Goal: Task Accomplishment & Management: Complete application form

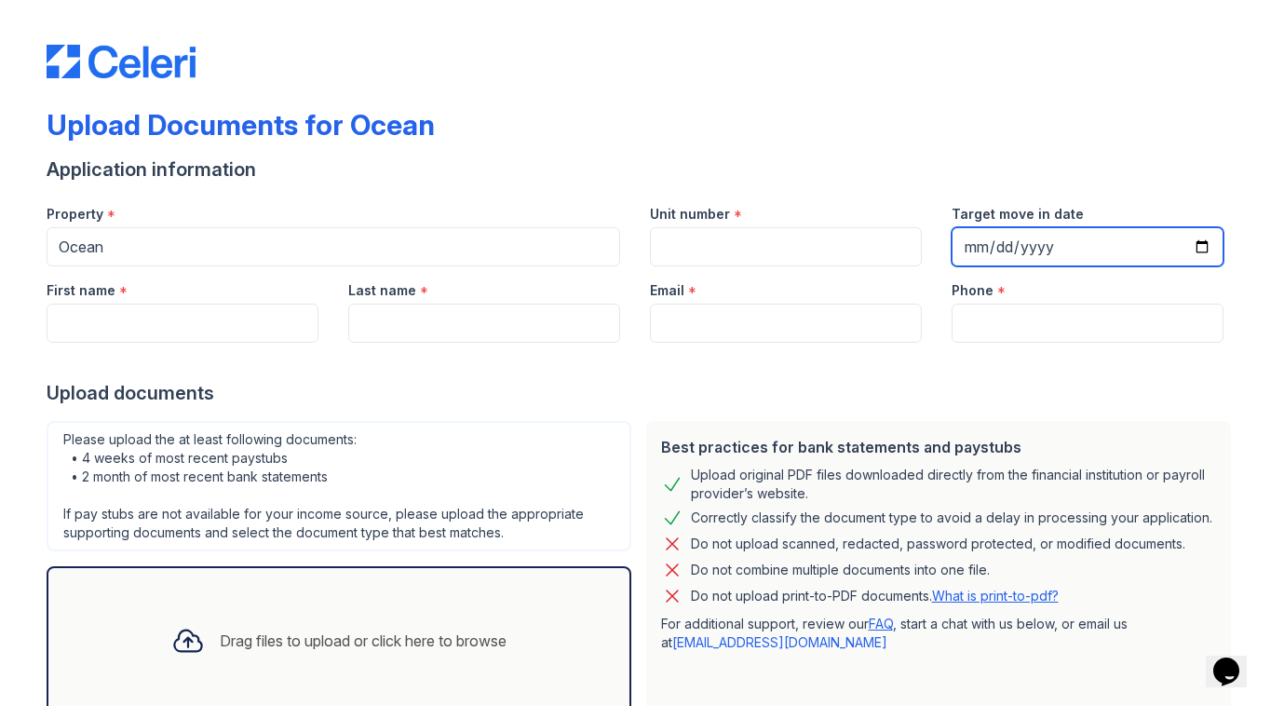
click at [1079, 240] on input "Target move in date" at bounding box center [1088, 246] width 272 height 39
click at [1206, 244] on input "Target move in date" at bounding box center [1088, 246] width 272 height 39
type input "[DATE]"
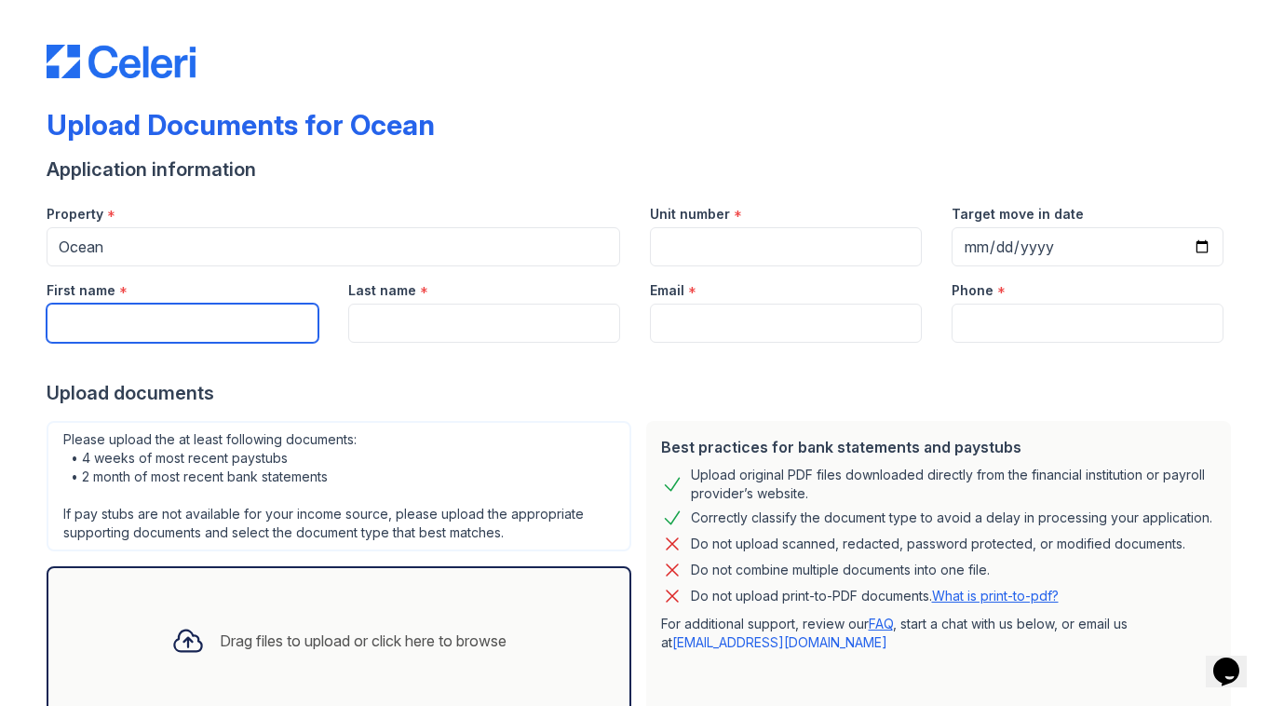
click at [220, 326] on input "First name" at bounding box center [183, 323] width 272 height 39
type input "[PERSON_NAME]"
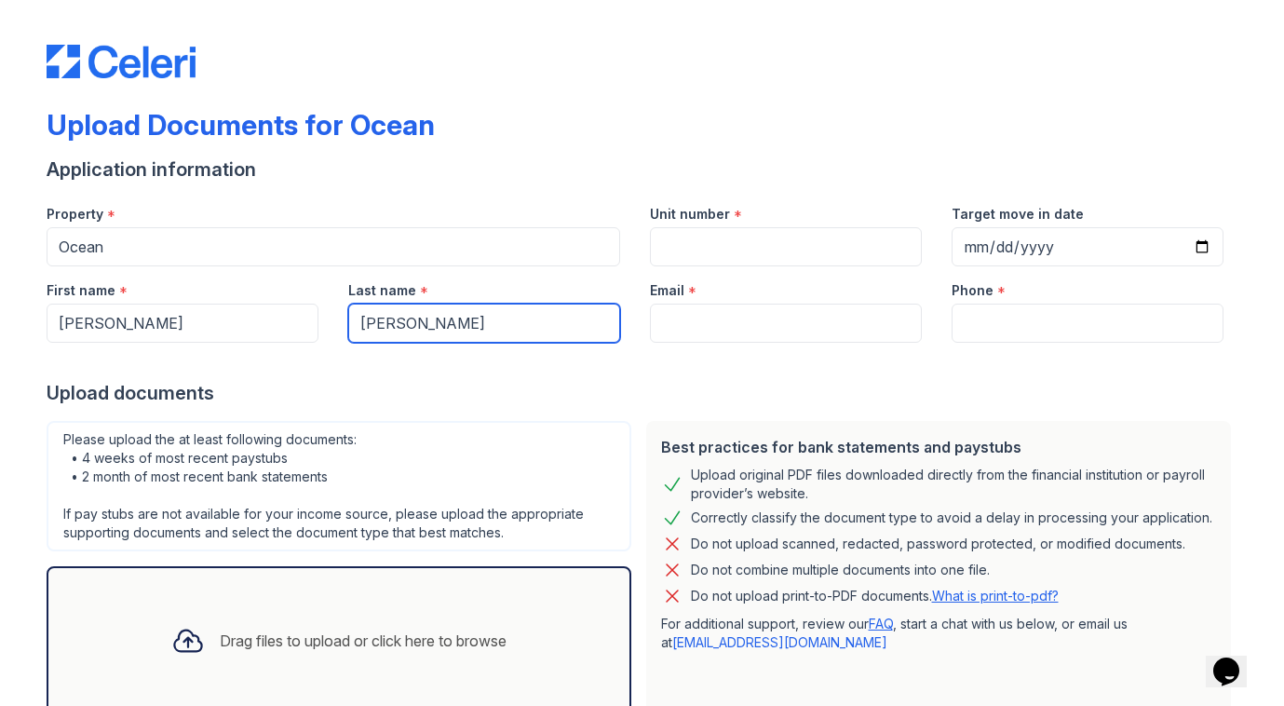
type input "[PERSON_NAME]"
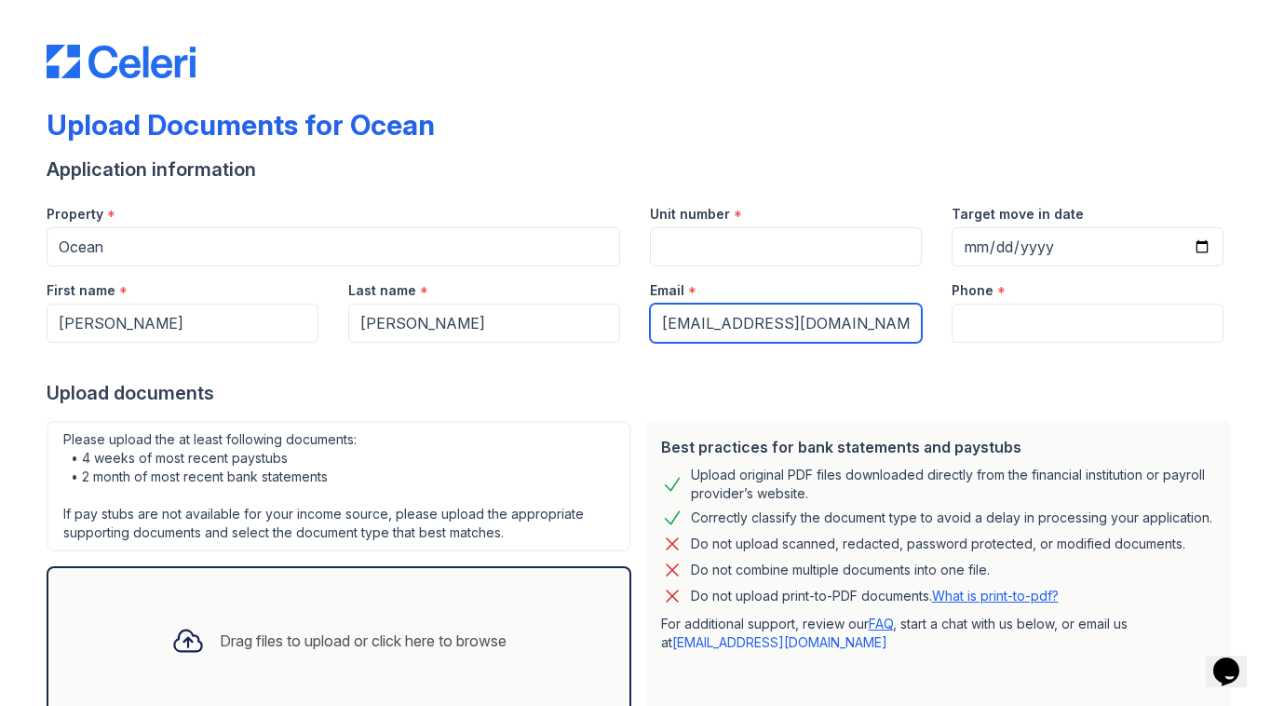
type input "[EMAIL_ADDRESS][DOMAIN_NAME]"
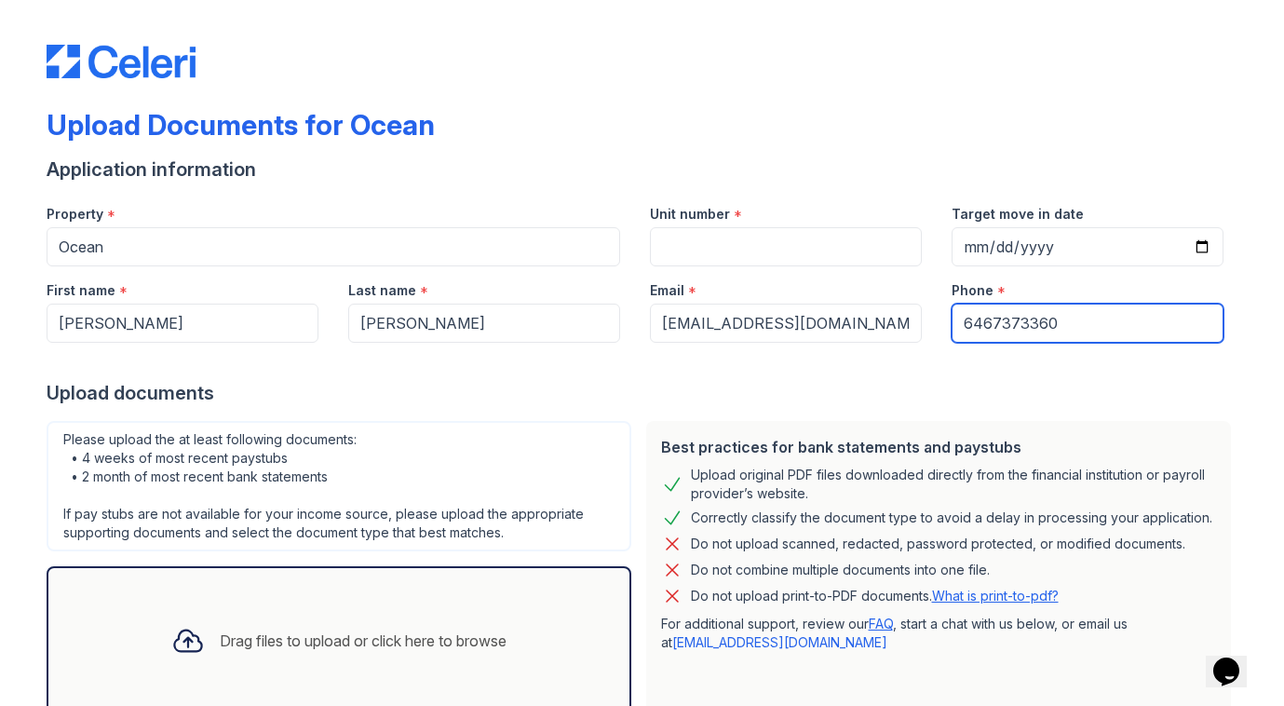
scroll to position [125, 0]
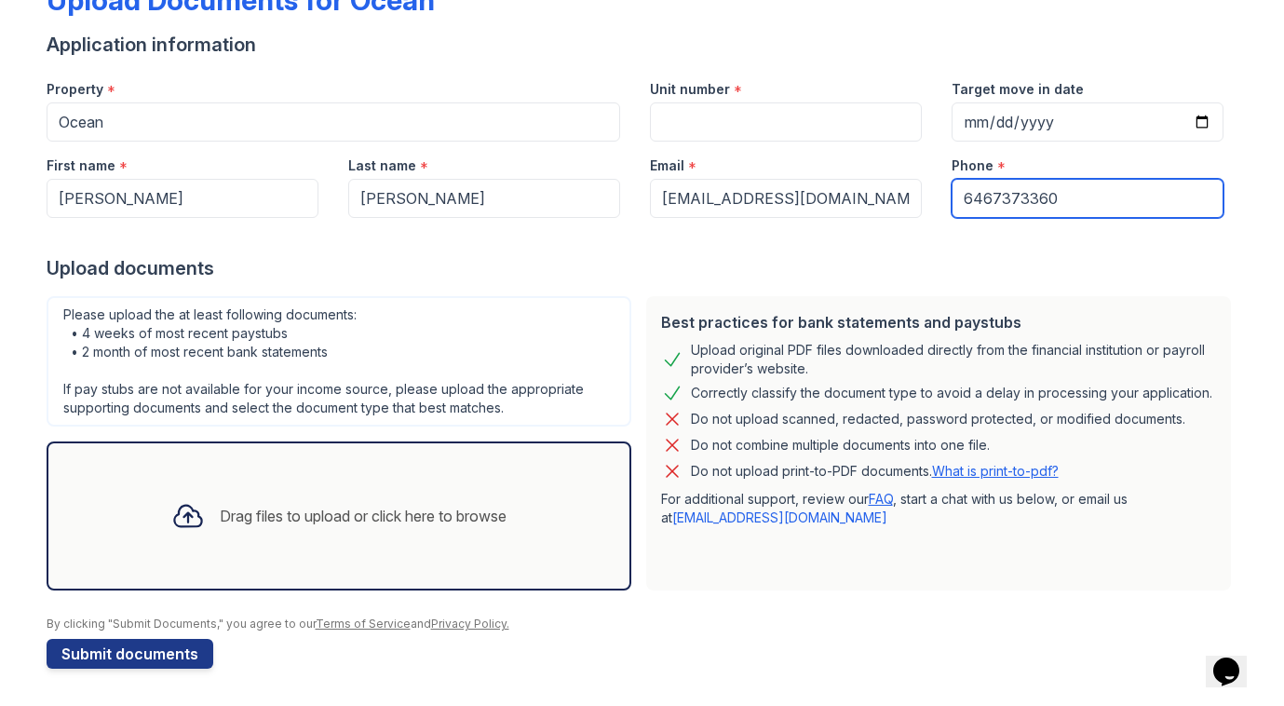
type input "6467373360"
click at [254, 509] on div "Drag files to upload or click here to browse" at bounding box center [363, 516] width 287 height 22
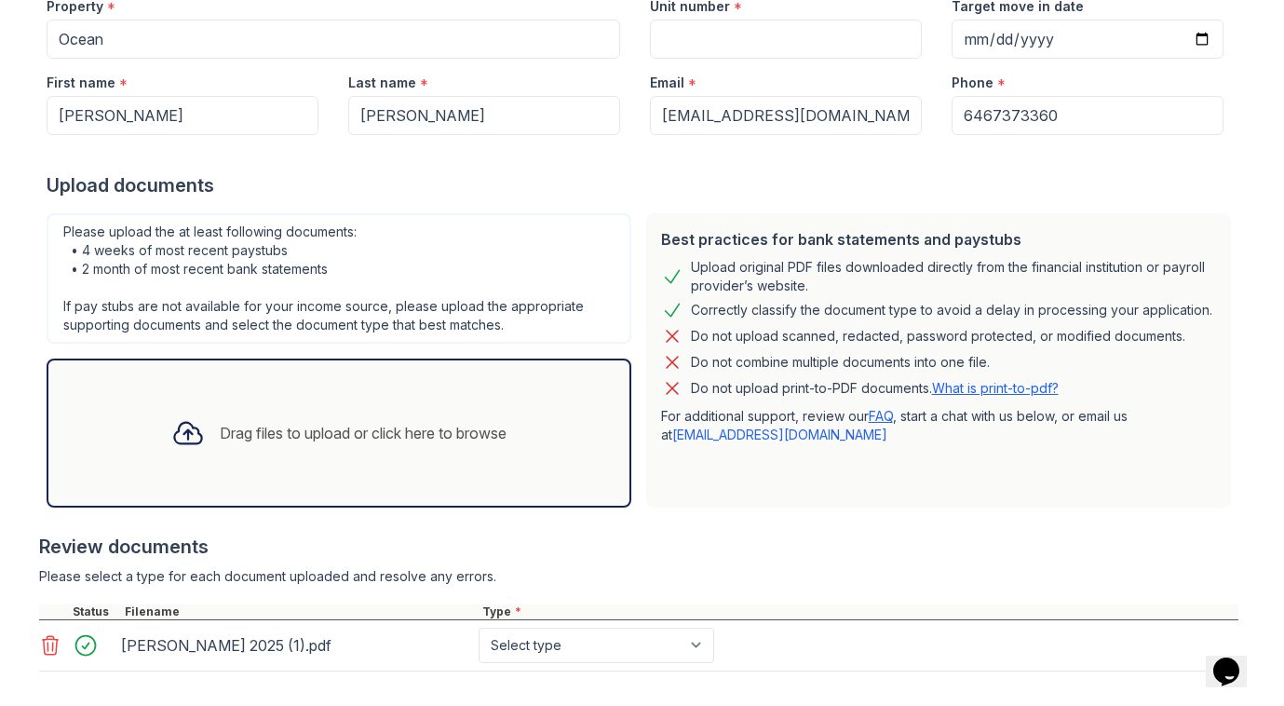
scroll to position [177, 0]
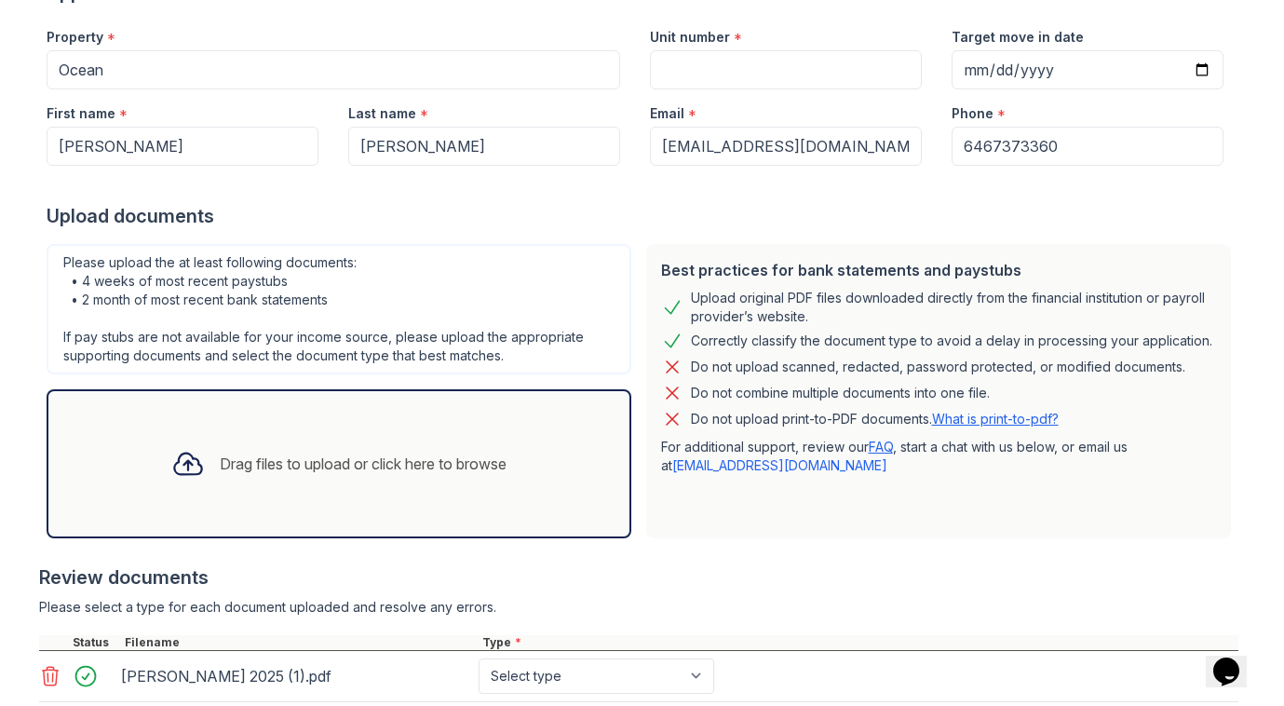
click at [240, 454] on div "Drag files to upload or click here to browse" at bounding box center [363, 464] width 287 height 22
click at [254, 436] on div "Drag files to upload or click here to browse" at bounding box center [338, 463] width 365 height 63
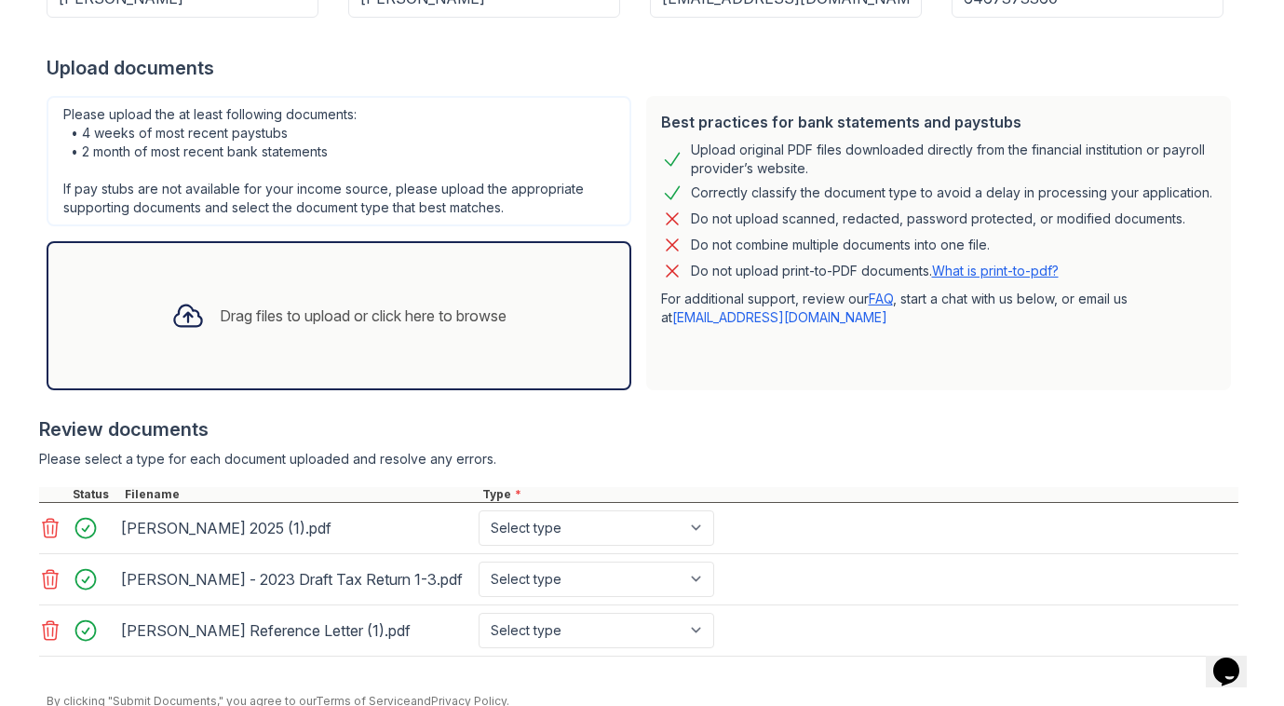
scroll to position [326, 0]
click at [594, 532] on select "Select type Paystub Bank Statement Offer Letter Tax Documents Benefit Award Let…" at bounding box center [597, 526] width 236 height 35
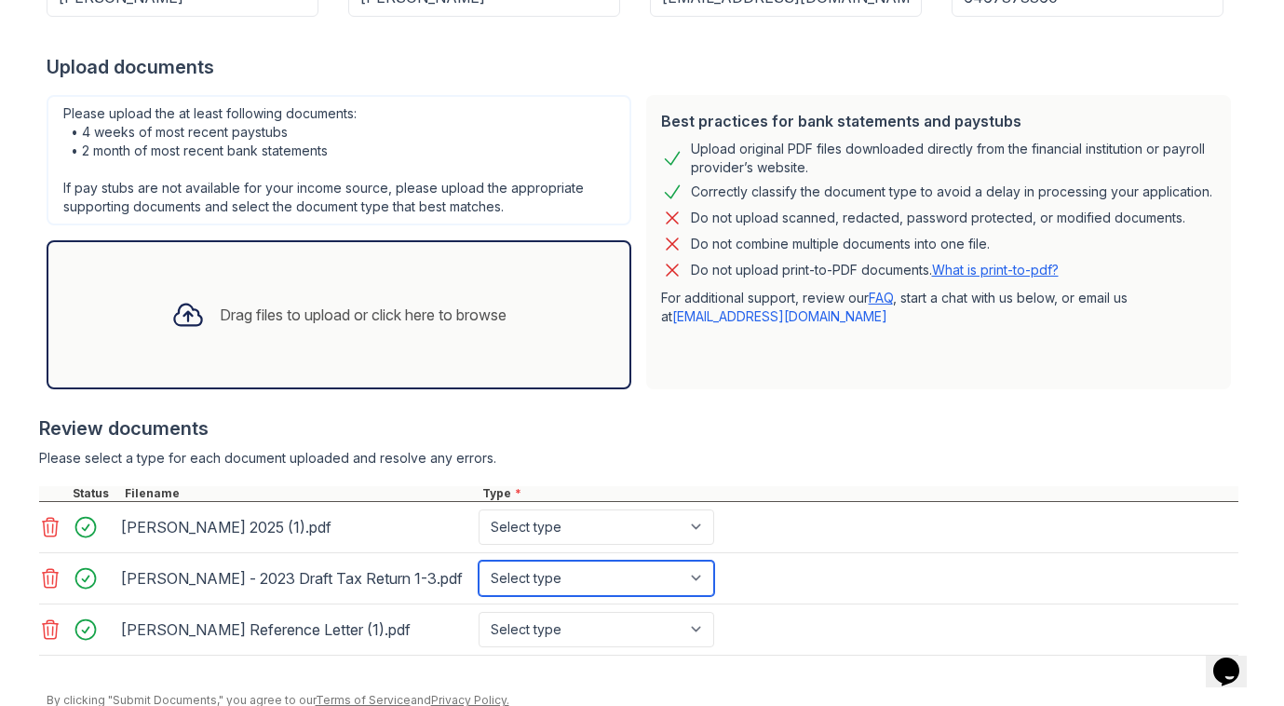
click at [578, 577] on select "Select type Paystub Bank Statement Offer Letter Tax Documents Benefit Award Let…" at bounding box center [597, 578] width 236 height 35
click at [479, 561] on select "Select type Paystub Bank Statement Offer Letter Tax Documents Benefit Award Let…" at bounding box center [597, 578] width 236 height 35
click at [565, 563] on select "Select type Paystub Bank Statement Offer Letter Tax Documents Benefit Award Let…" at bounding box center [597, 578] width 236 height 35
select select "tax_documents"
click at [479, 561] on select "Select type Paystub Bank Statement Offer Letter Tax Documents Benefit Award Let…" at bounding box center [597, 578] width 236 height 35
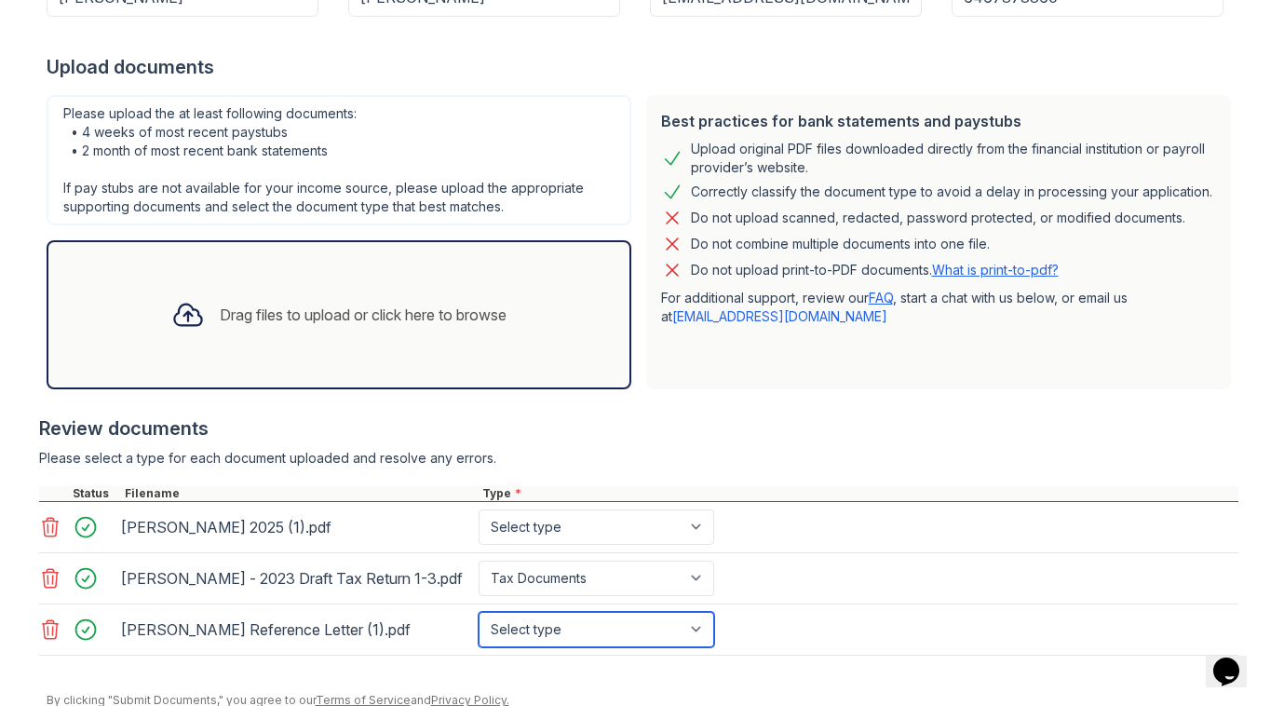
click at [575, 626] on select "Select type Paystub Bank Statement Offer Letter Tax Documents Benefit Award Let…" at bounding box center [597, 629] width 236 height 35
select select "other"
click at [479, 612] on select "Select type Paystub Bank Statement Offer Letter Tax Documents Benefit Award Let…" at bounding box center [597, 629] width 236 height 35
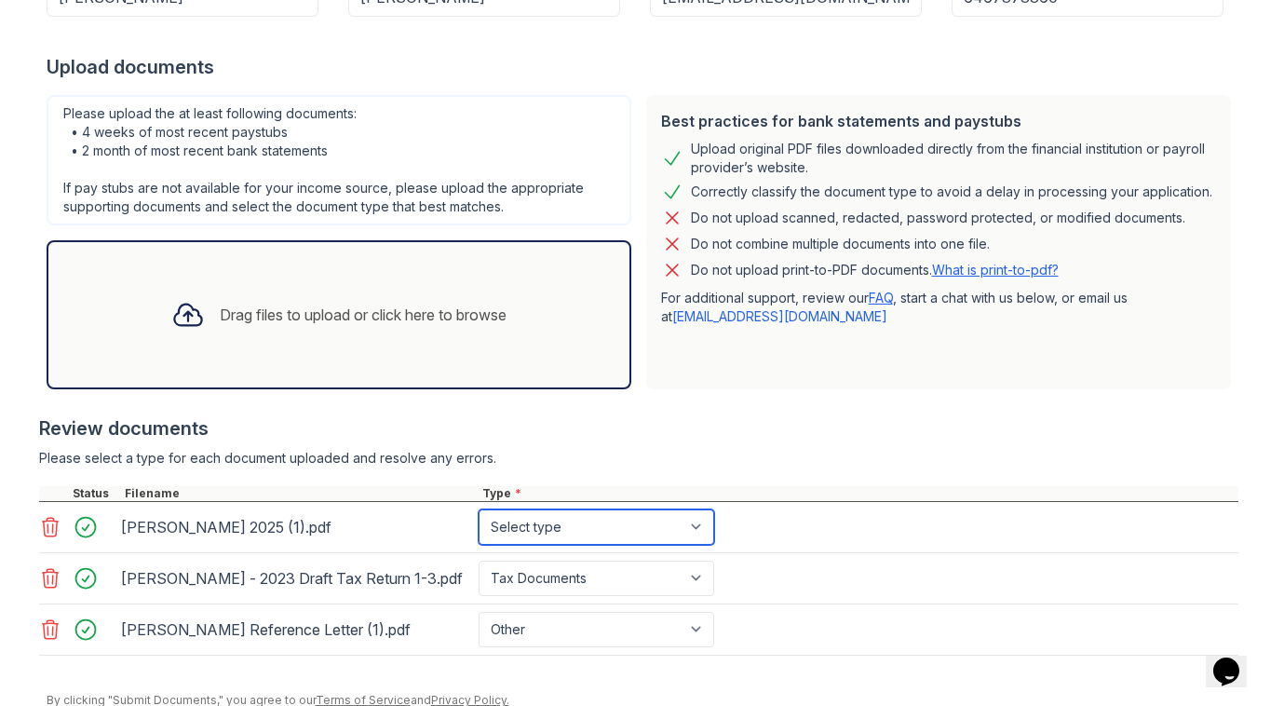
click at [513, 538] on select "Select type Paystub Bank Statement Offer Letter Tax Documents Benefit Award Let…" at bounding box center [597, 526] width 236 height 35
select select "other"
click at [479, 509] on select "Select type Paystub Bank Statement Offer Letter Tax Documents Benefit Award Let…" at bounding box center [597, 526] width 236 height 35
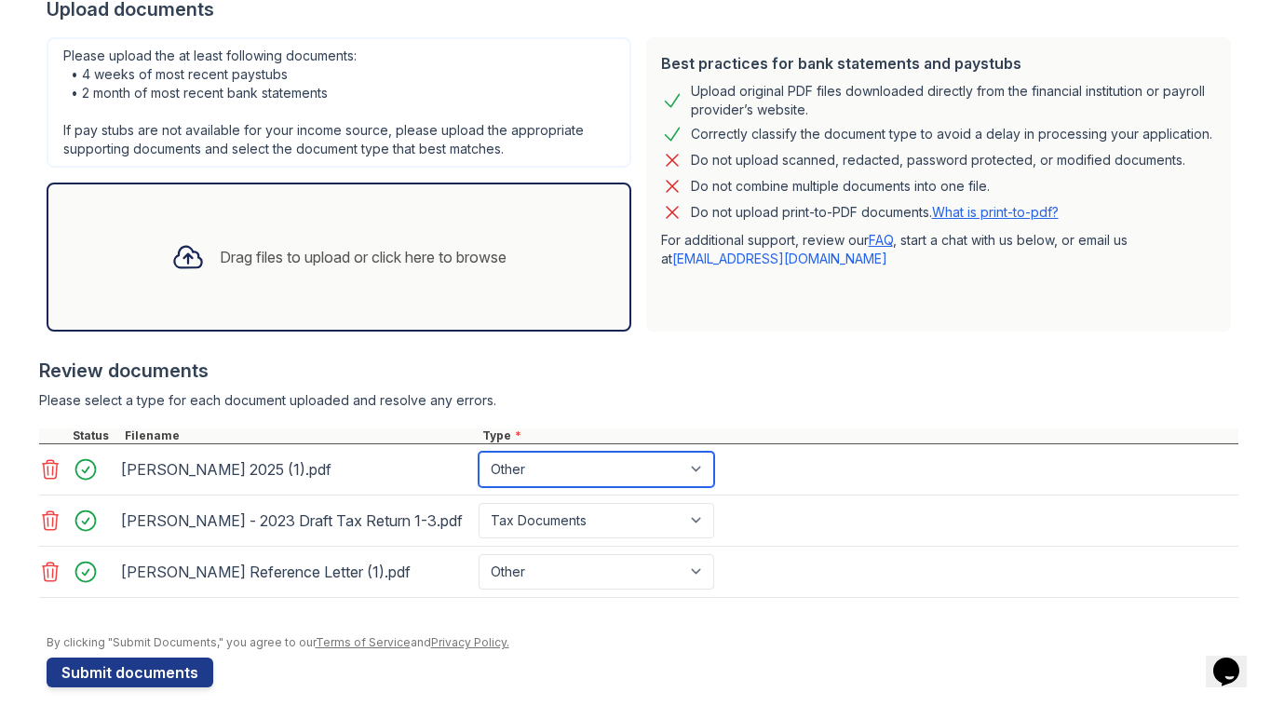
scroll to position [402, 0]
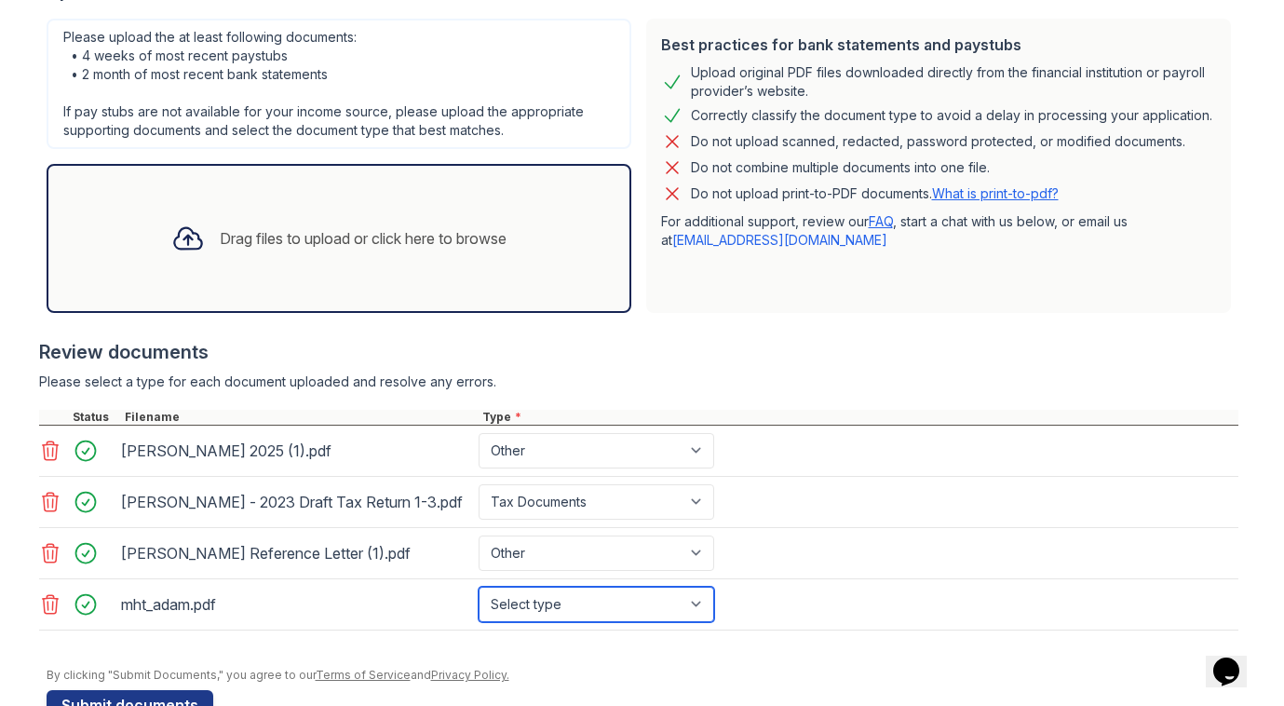
click at [584, 602] on select "Select type Paystub Bank Statement Offer Letter Tax Documents Benefit Award Let…" at bounding box center [597, 604] width 236 height 35
click at [479, 587] on select "Select type Paystub Bank Statement Offer Letter Tax Documents Benefit Award Let…" at bounding box center [597, 604] width 236 height 35
click at [582, 599] on select "Select type Paystub Bank Statement Offer Letter Tax Documents Benefit Award Let…" at bounding box center [597, 604] width 236 height 35
select select "tax_documents"
click at [479, 587] on select "Select type Paystub Bank Statement Offer Letter Tax Documents Benefit Award Let…" at bounding box center [597, 604] width 236 height 35
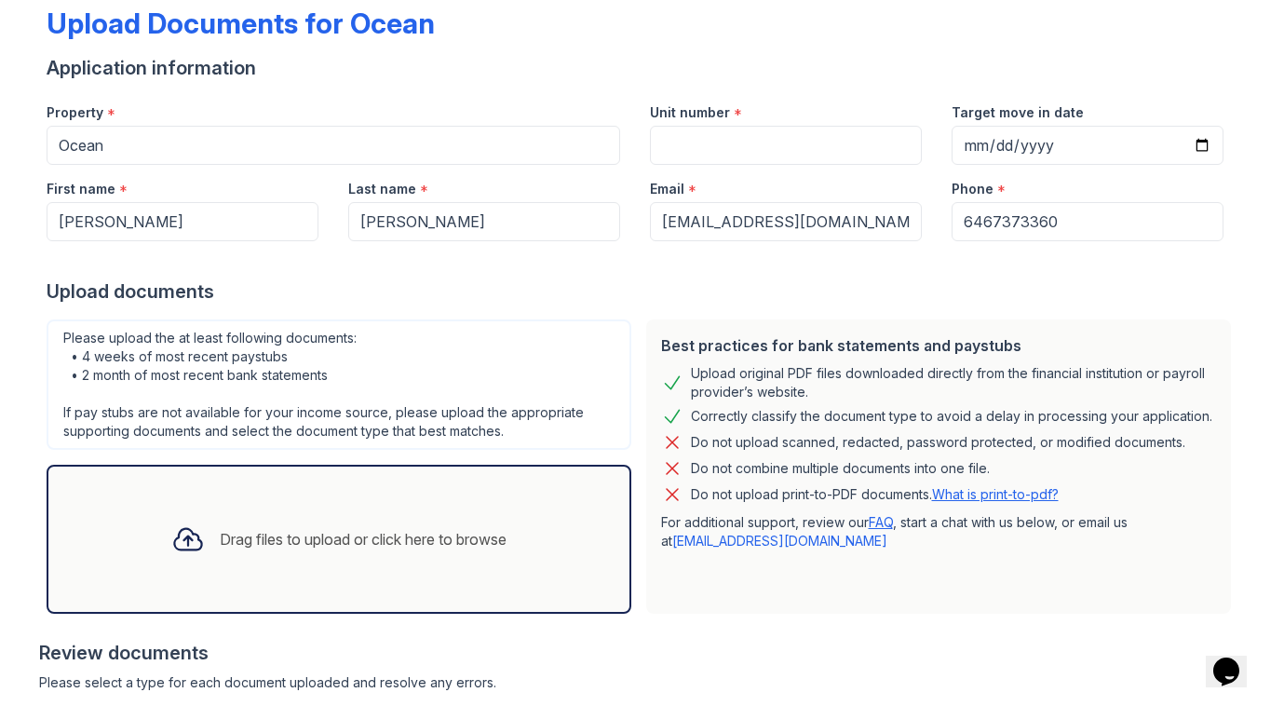
scroll to position [72, 0]
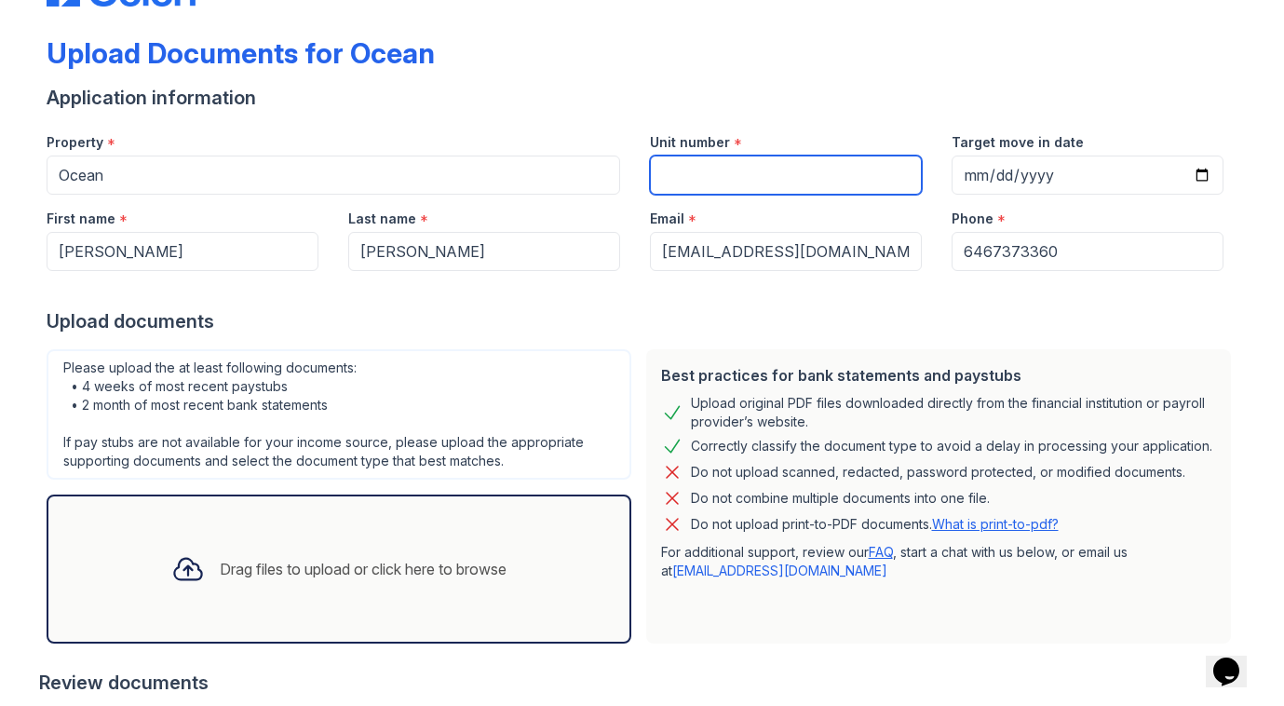
click at [768, 166] on input "Unit number" at bounding box center [786, 175] width 272 height 39
type input "1816"
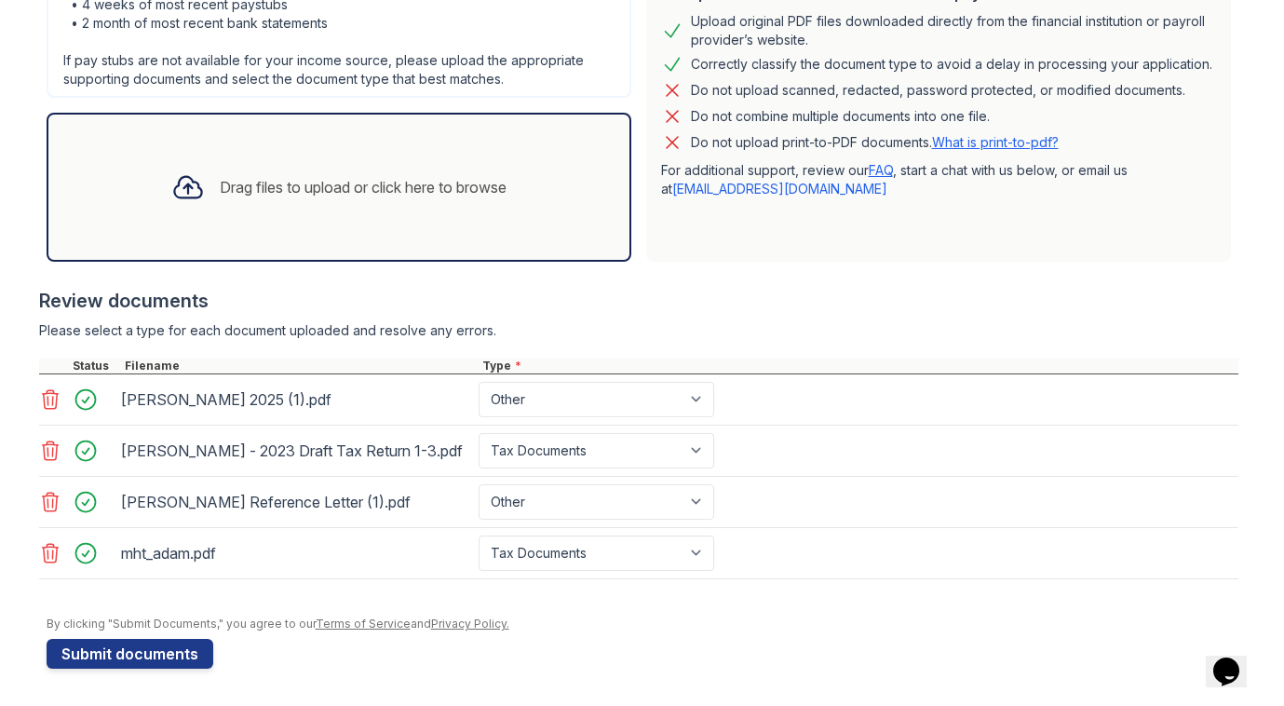
scroll to position [0, 0]
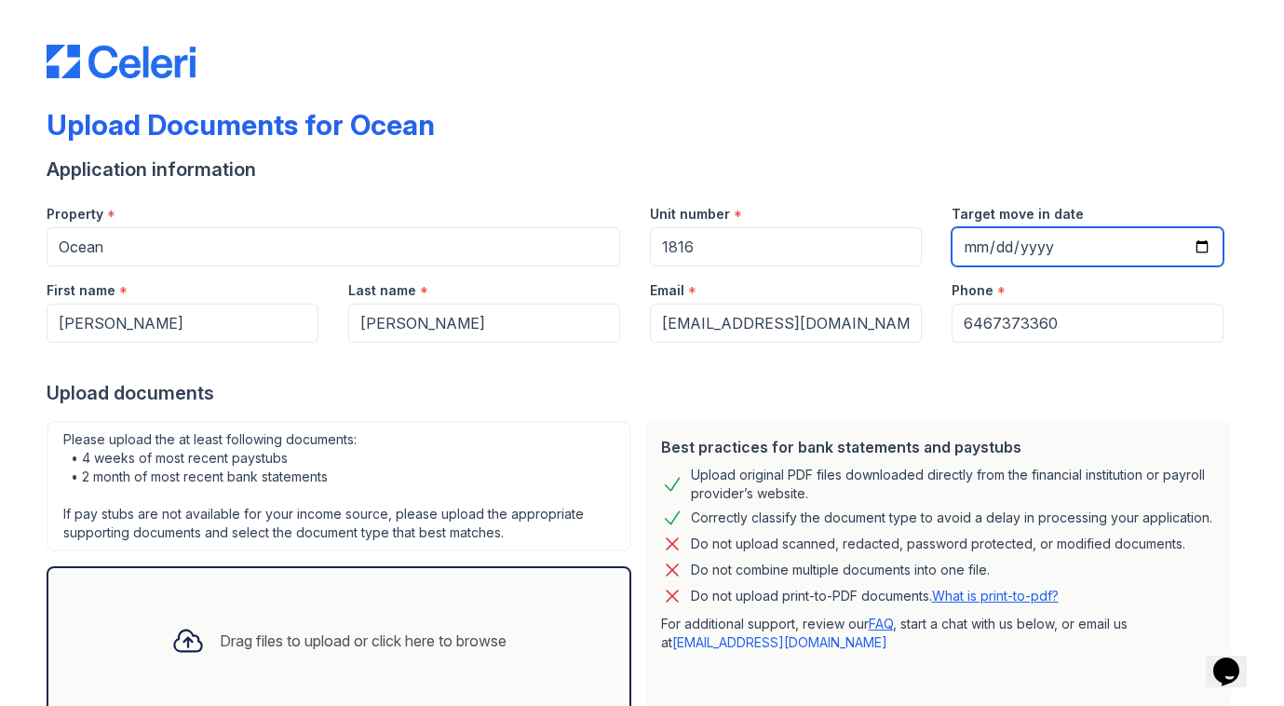
click at [1049, 243] on input "[DATE]" at bounding box center [1088, 246] width 272 height 39
click at [1215, 249] on input "[DATE]" at bounding box center [1088, 246] width 272 height 39
click at [1200, 247] on input "[DATE]" at bounding box center [1088, 246] width 272 height 39
type input "[DATE]"
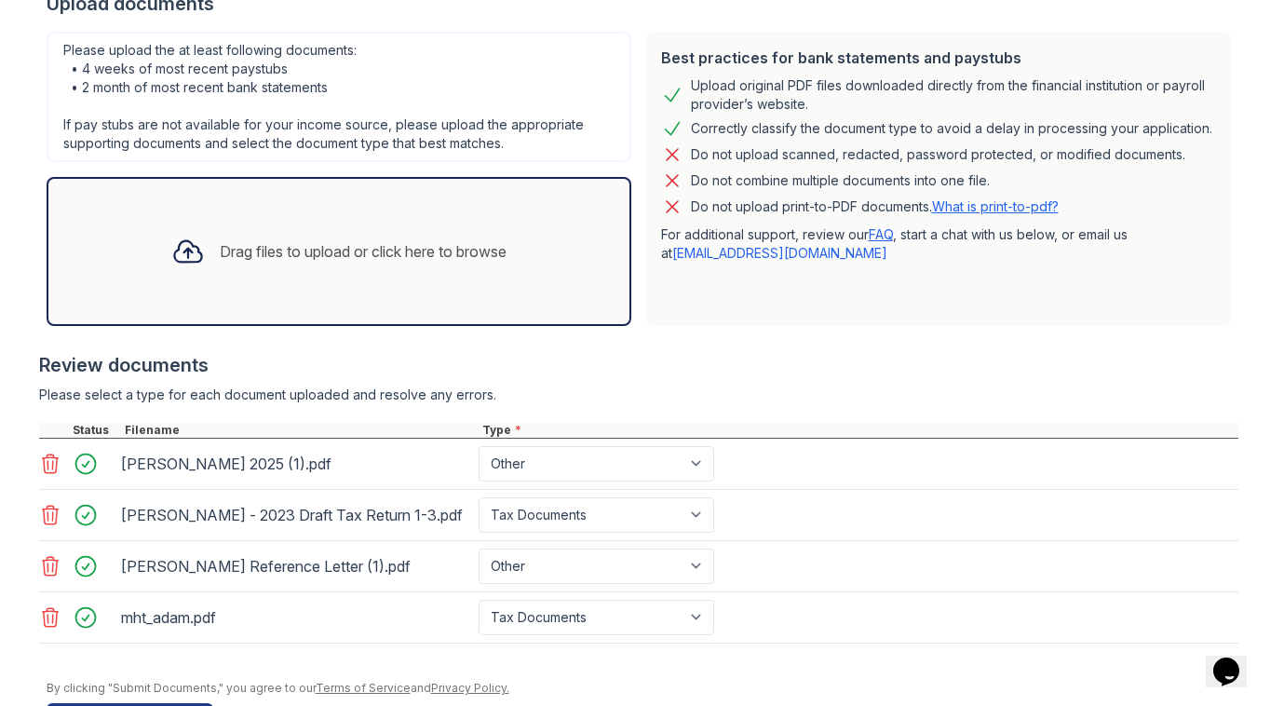
scroll to position [454, 0]
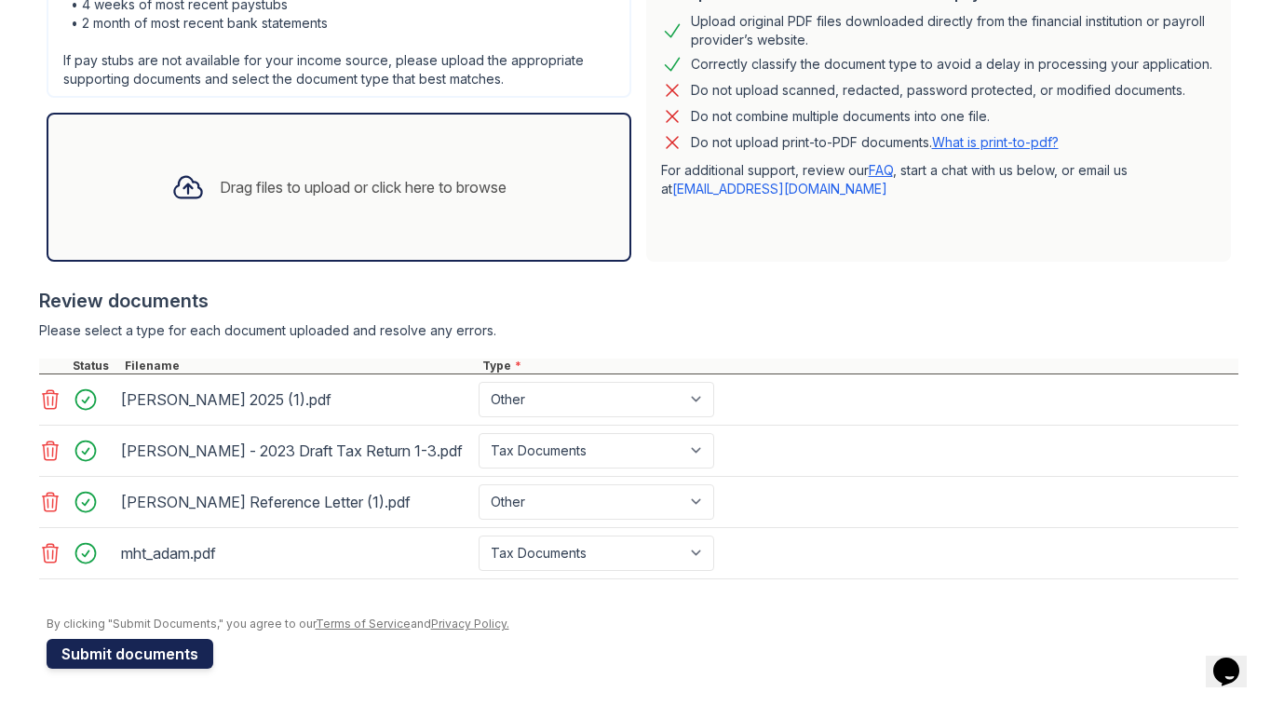
click at [126, 648] on button "Submit documents" at bounding box center [130, 654] width 167 height 30
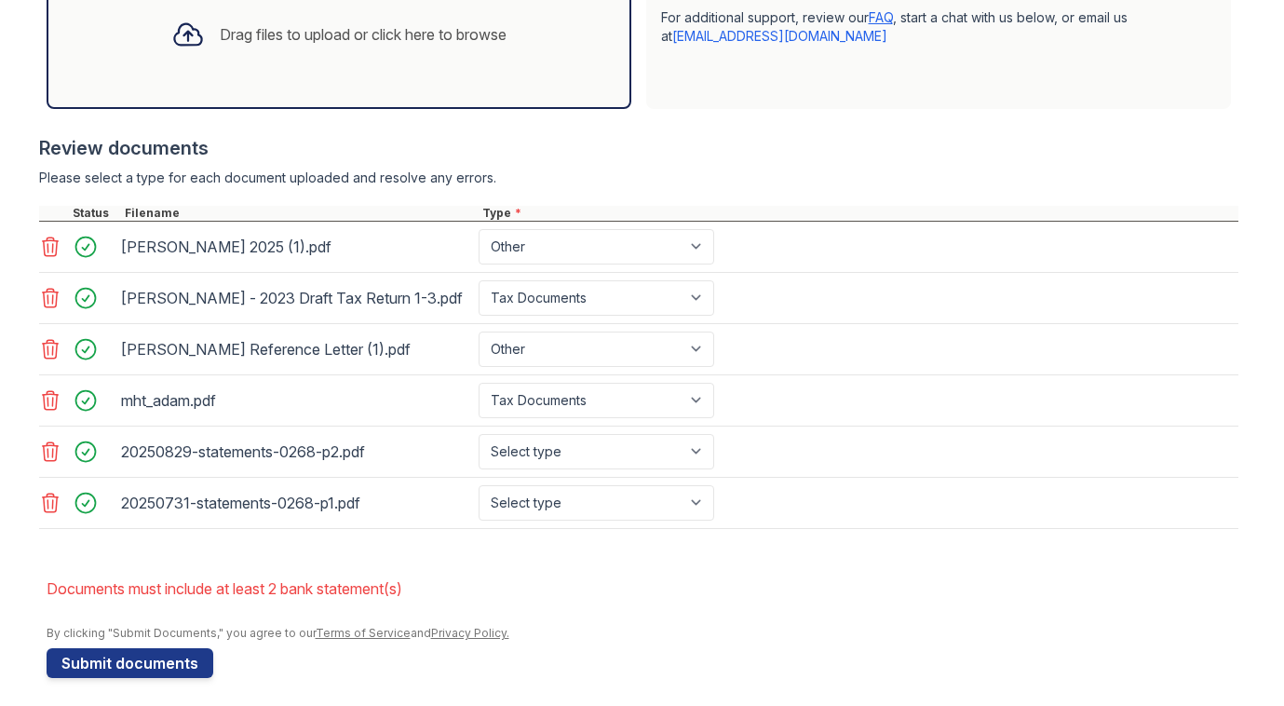
scroll to position [668, 0]
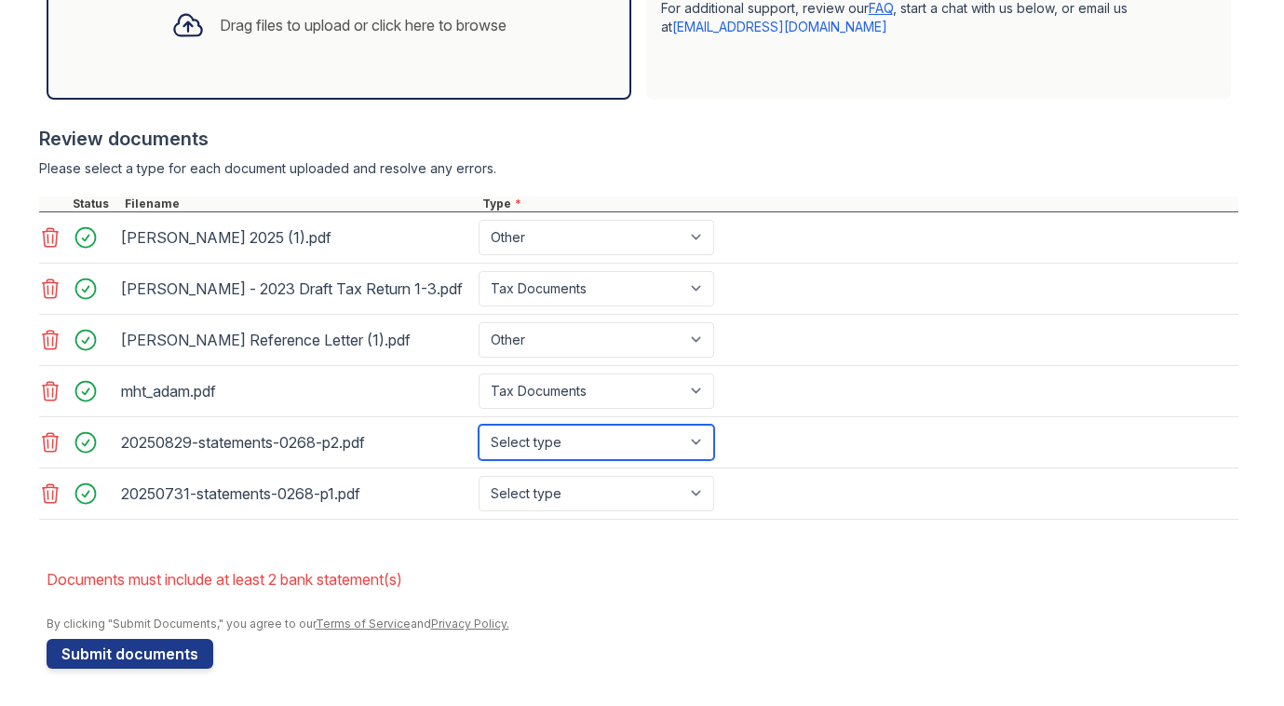
click at [563, 433] on select "Select type Paystub Bank Statement Offer Letter Tax Documents Benefit Award Let…" at bounding box center [597, 442] width 236 height 35
select select "bank_statement"
click at [479, 425] on select "Select type Paystub Bank Statement Offer Letter Tax Documents Benefit Award Let…" at bounding box center [597, 442] width 236 height 35
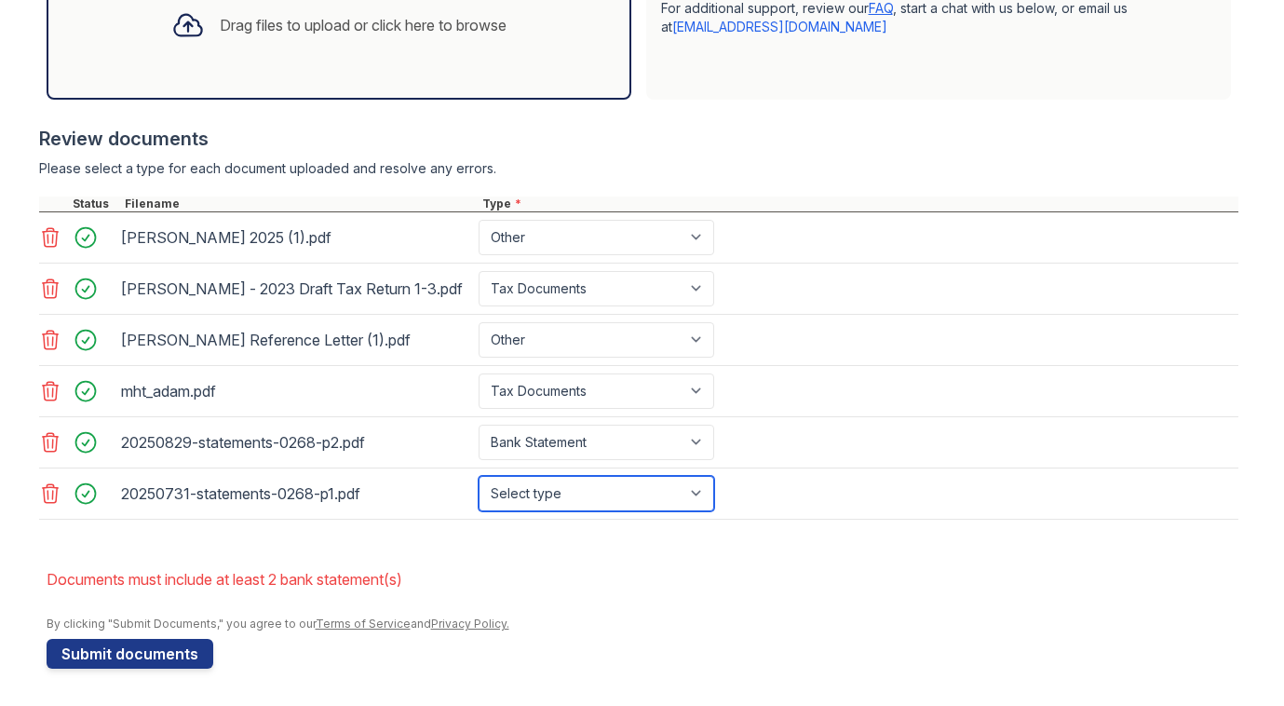
click at [544, 488] on select "Select type Paystub Bank Statement Offer Letter Tax Documents Benefit Award Let…" at bounding box center [597, 493] width 236 height 35
select select "bank_statement"
click at [479, 476] on select "Select type Paystub Bank Statement Offer Letter Tax Documents Benefit Award Let…" at bounding box center [597, 493] width 236 height 35
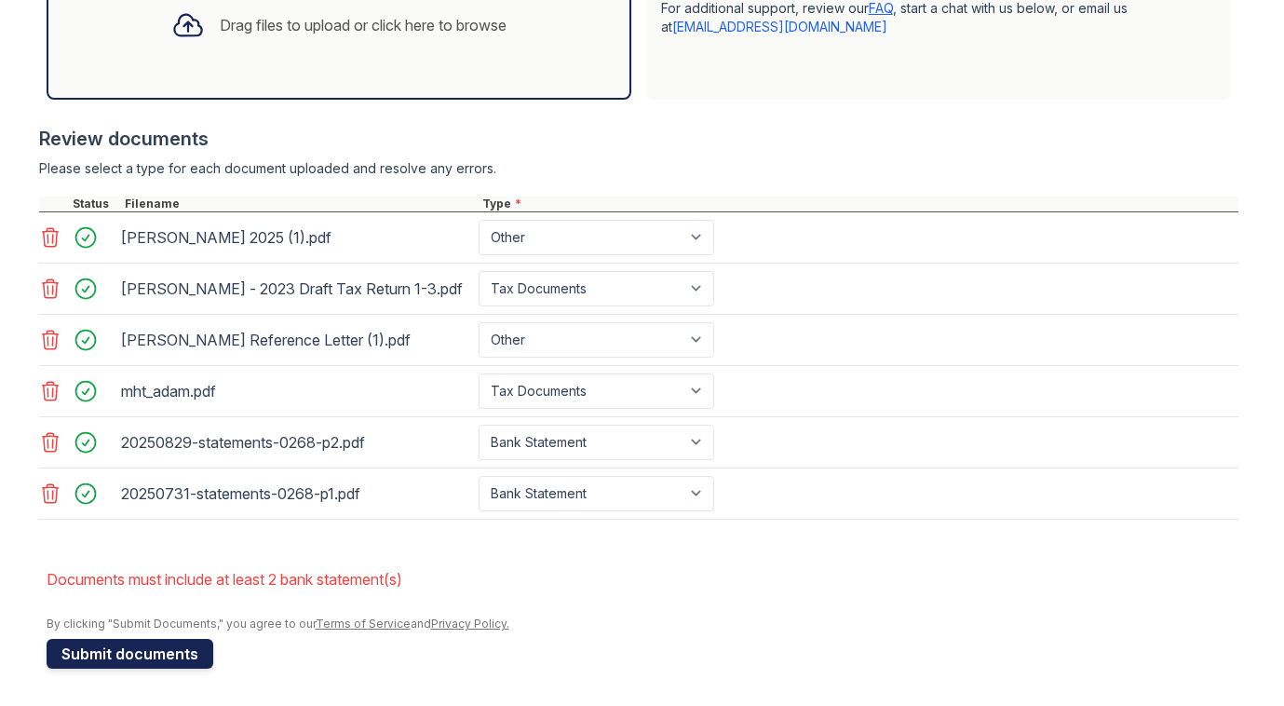
click at [143, 652] on button "Submit documents" at bounding box center [130, 654] width 167 height 30
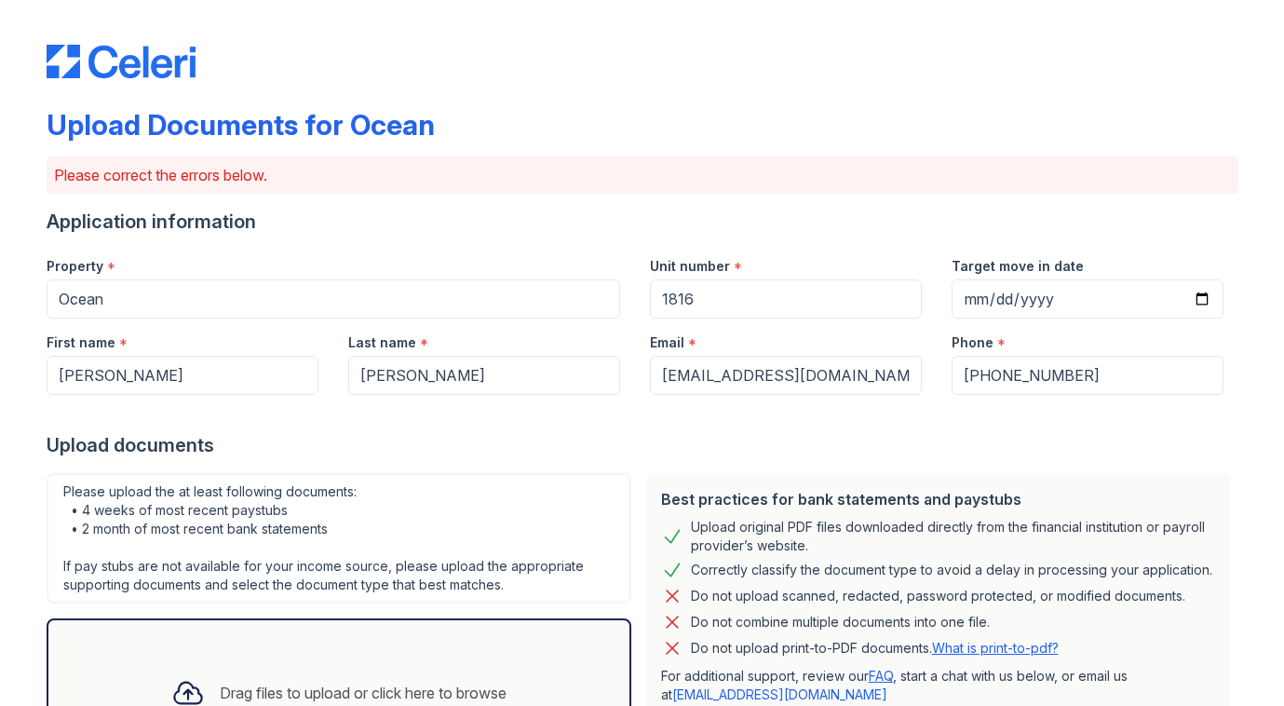
scroll to position [627, 0]
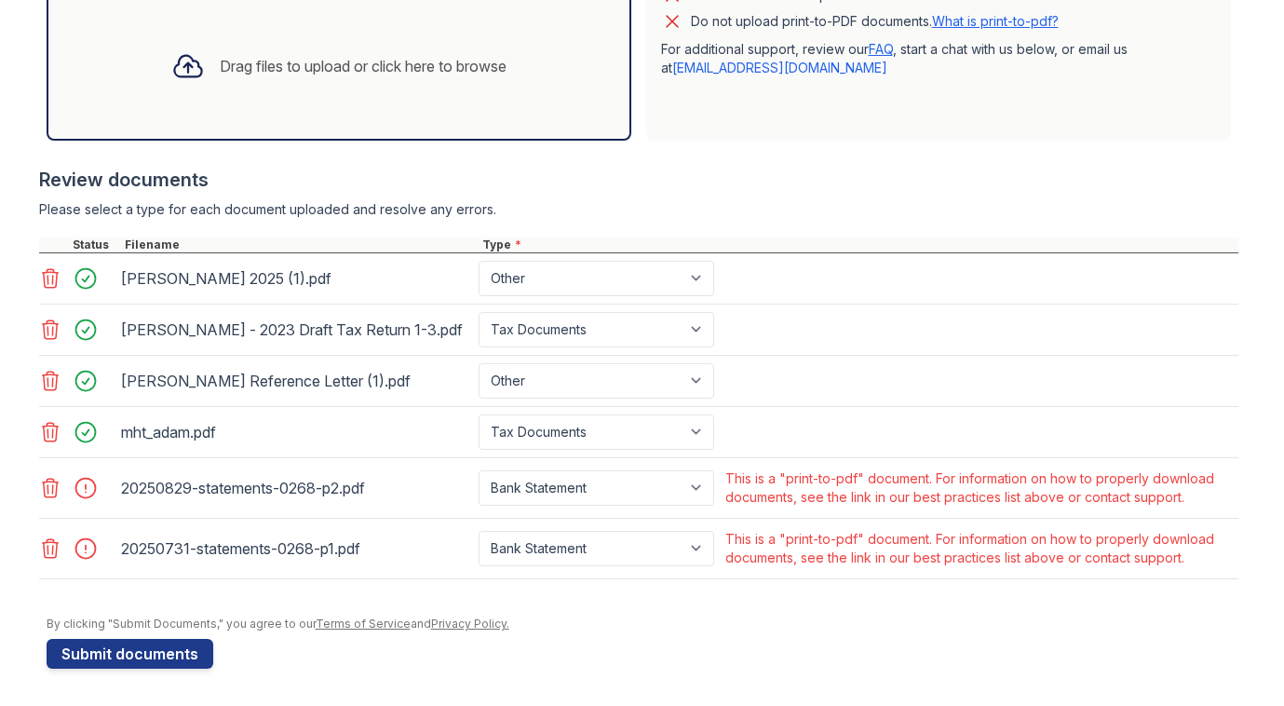
drag, startPoint x: 728, startPoint y: 476, endPoint x: 1213, endPoint y: 497, distance: 484.8
click at [1213, 497] on div "This is a "print-to-pdf" document. For information on how to properly download …" at bounding box center [980, 488] width 517 height 45
copy div "This is a "print-to-pdf" document. For information on how to properly download …"
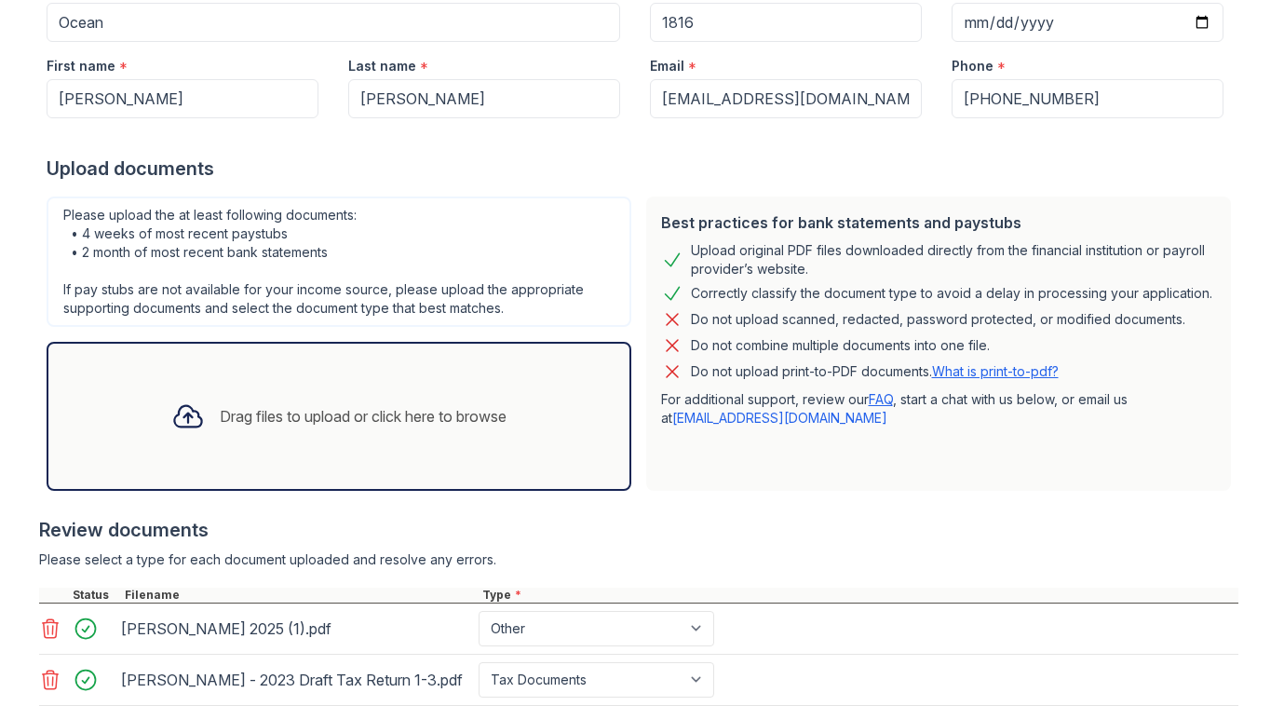
scroll to position [678, 0]
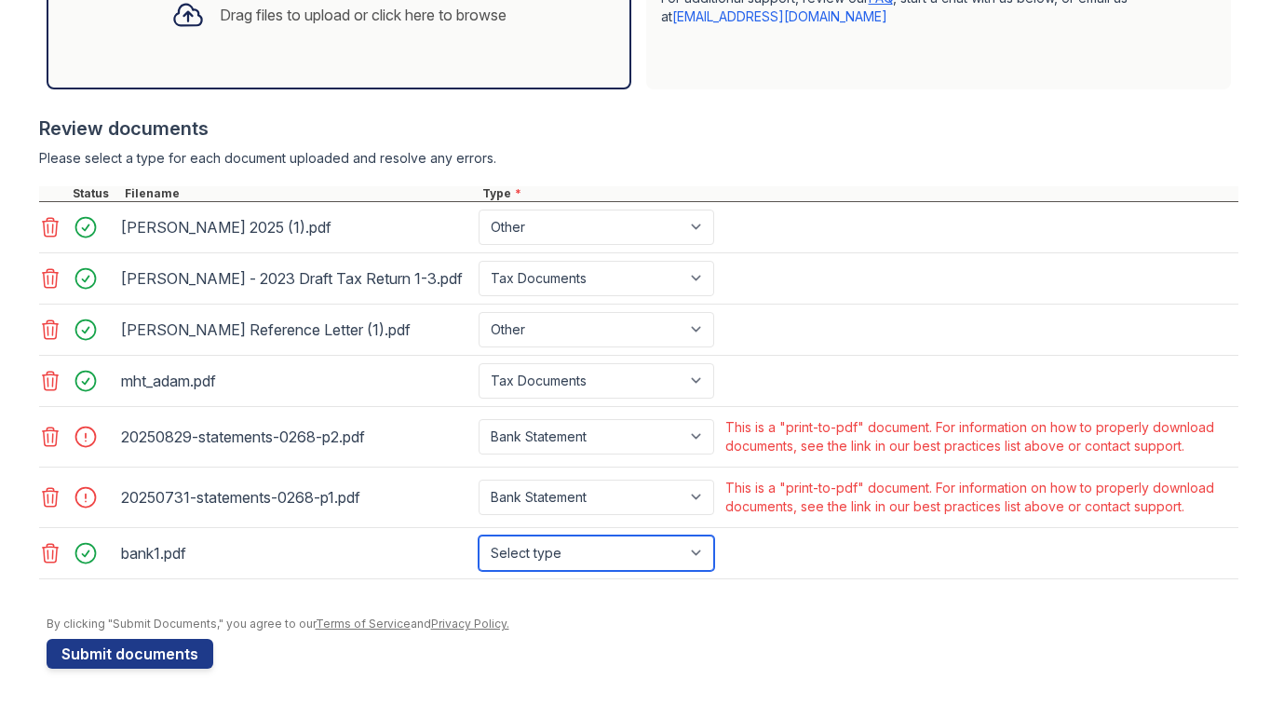
click at [536, 544] on select "Select type Paystub Bank Statement Offer Letter Tax Documents Benefit Award Let…" at bounding box center [597, 553] width 236 height 35
select select "bank_statement"
click at [479, 536] on select "Select type Paystub Bank Statement Offer Letter Tax Documents Benefit Award Let…" at bounding box center [597, 553] width 236 height 35
click at [49, 434] on icon at bounding box center [50, 437] width 22 height 22
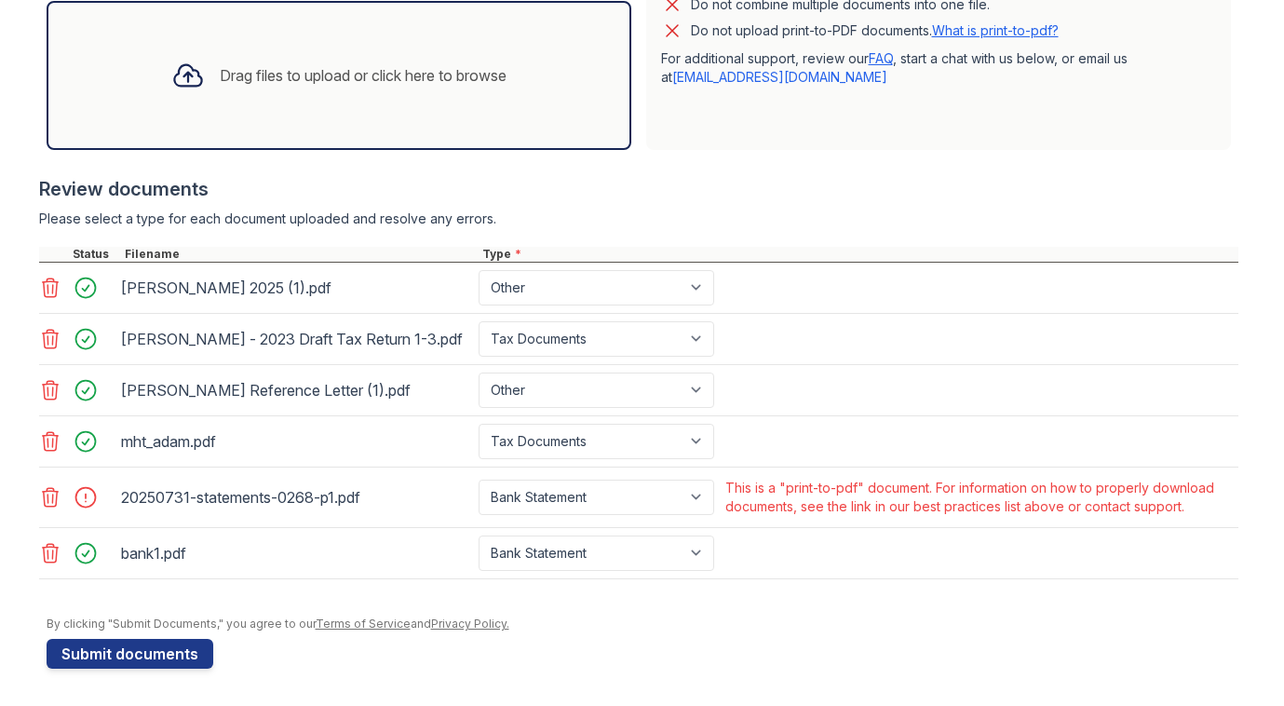
click at [49, 501] on icon at bounding box center [50, 497] width 22 height 22
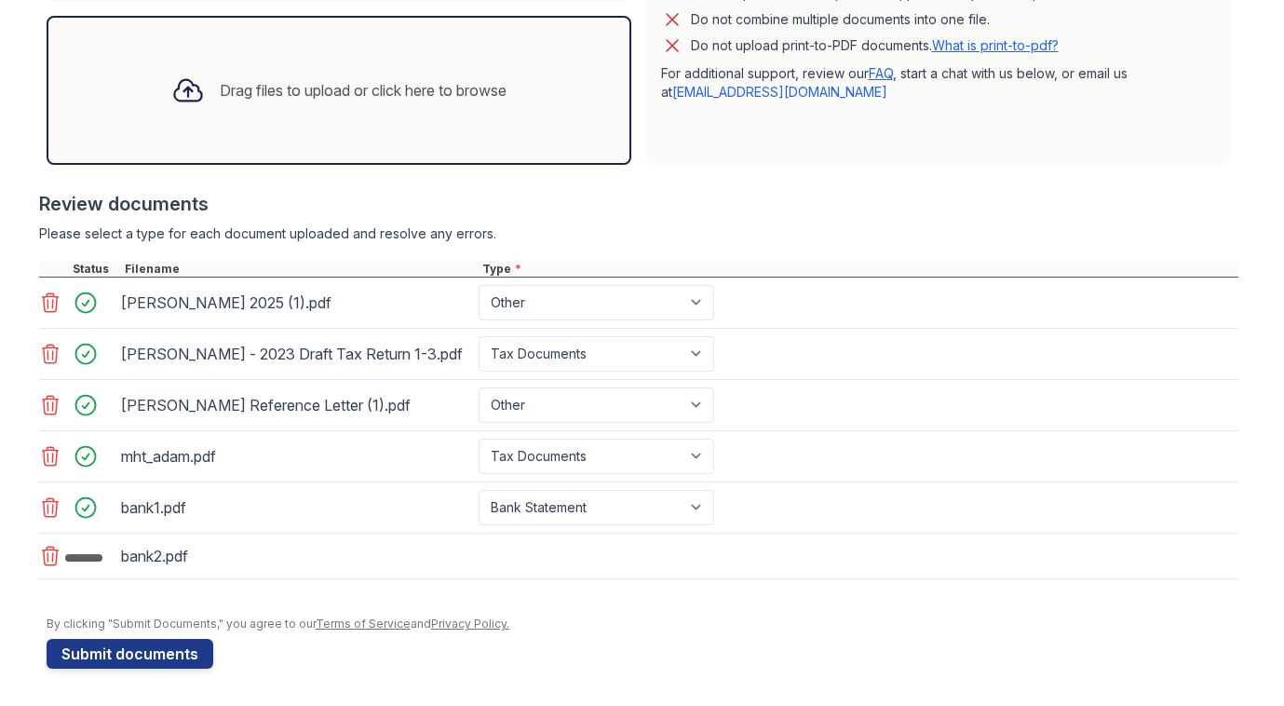
scroll to position [608, 0]
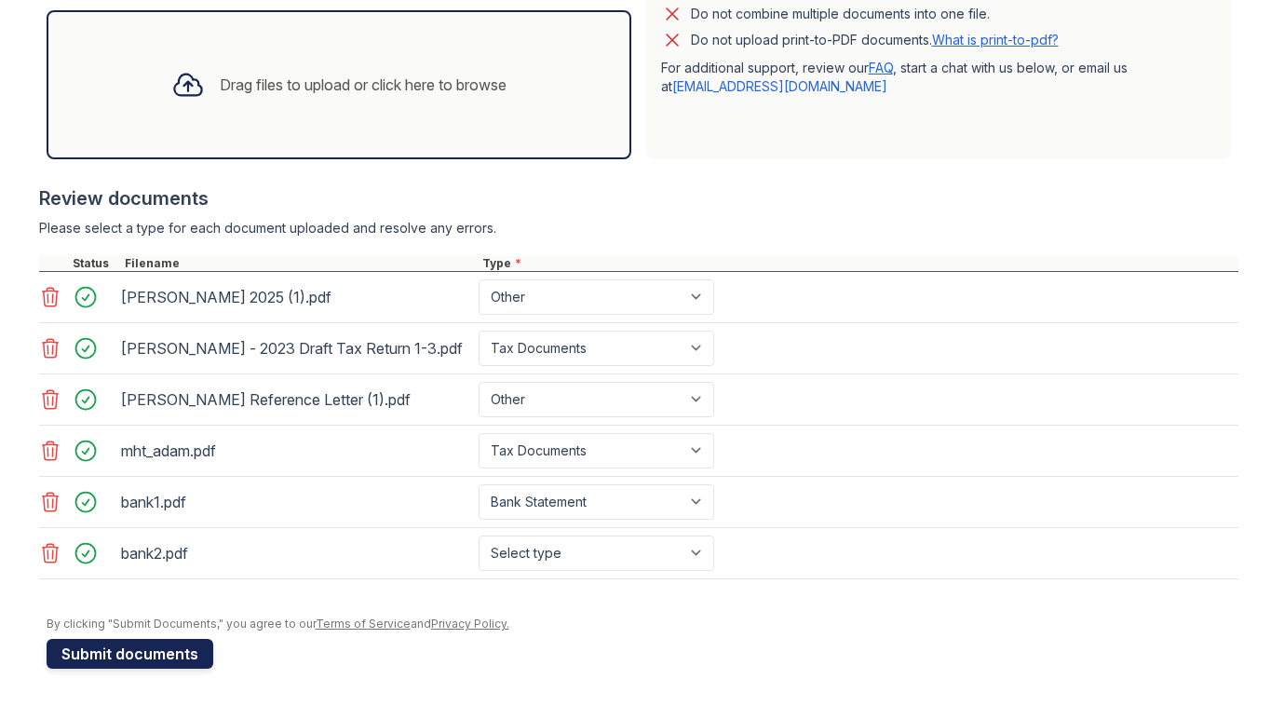
click at [186, 649] on button "Submit documents" at bounding box center [130, 654] width 167 height 30
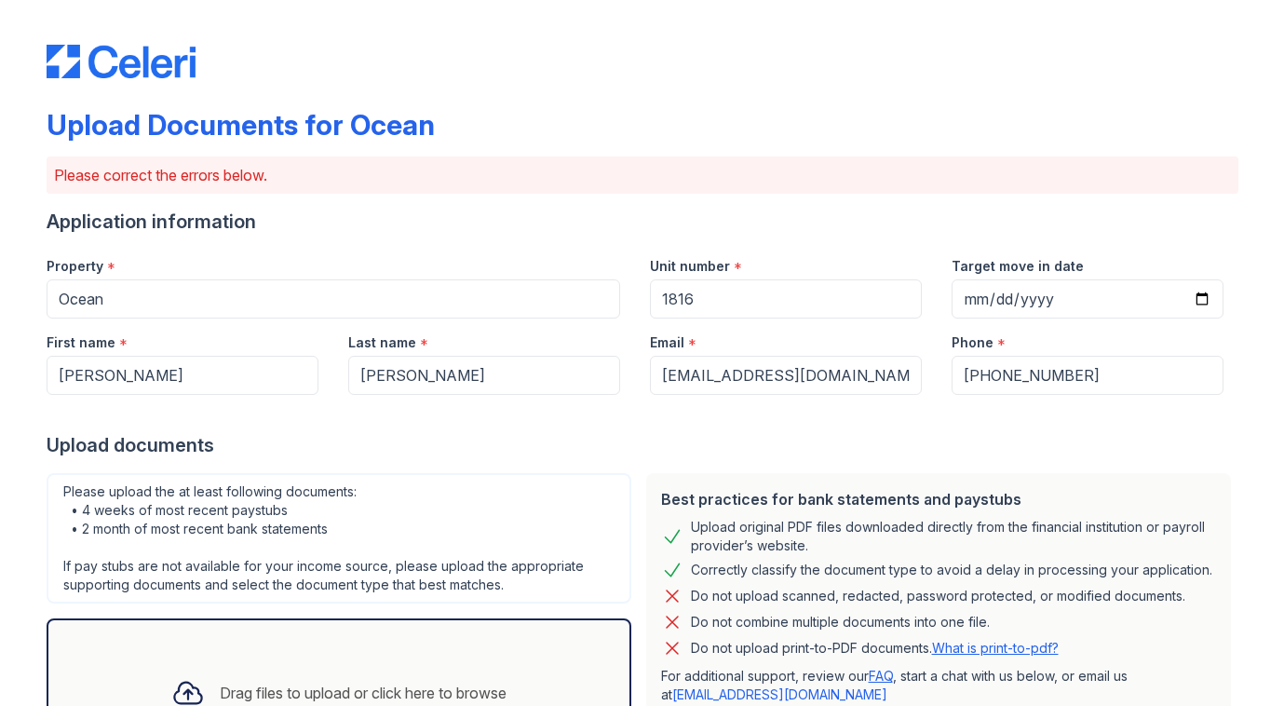
scroll to position [677, 0]
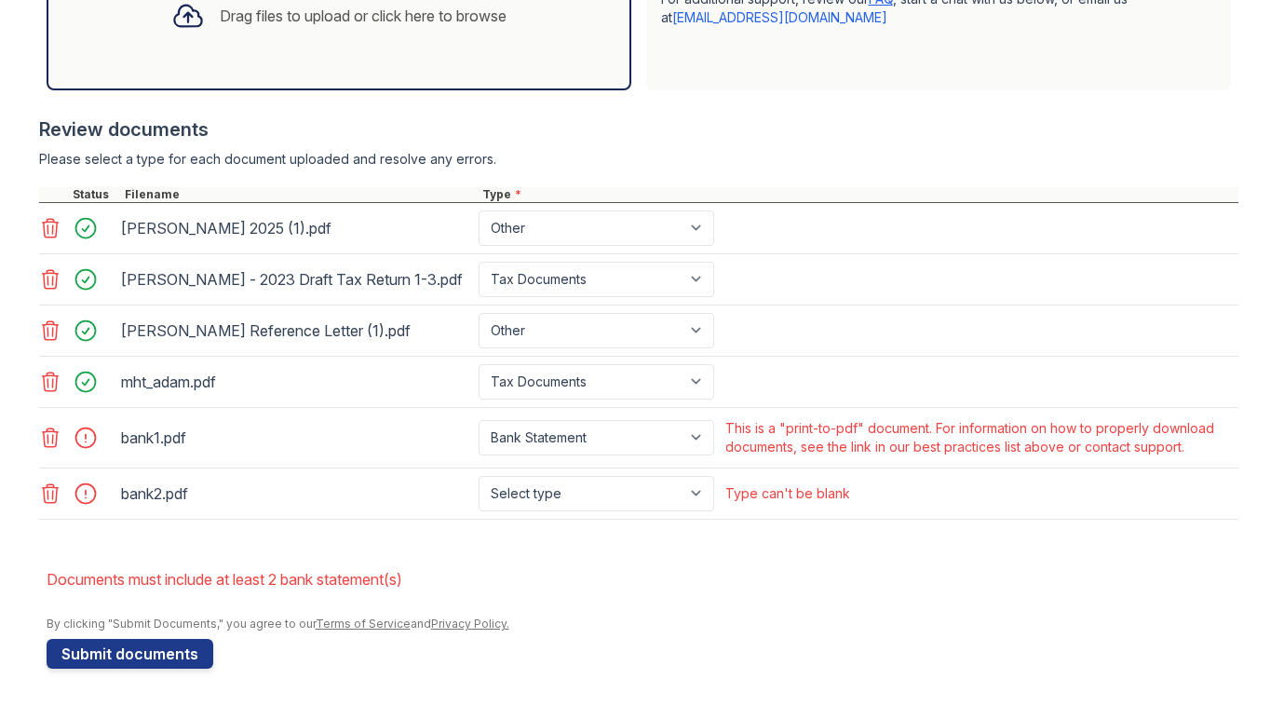
click at [46, 437] on icon at bounding box center [50, 438] width 22 height 22
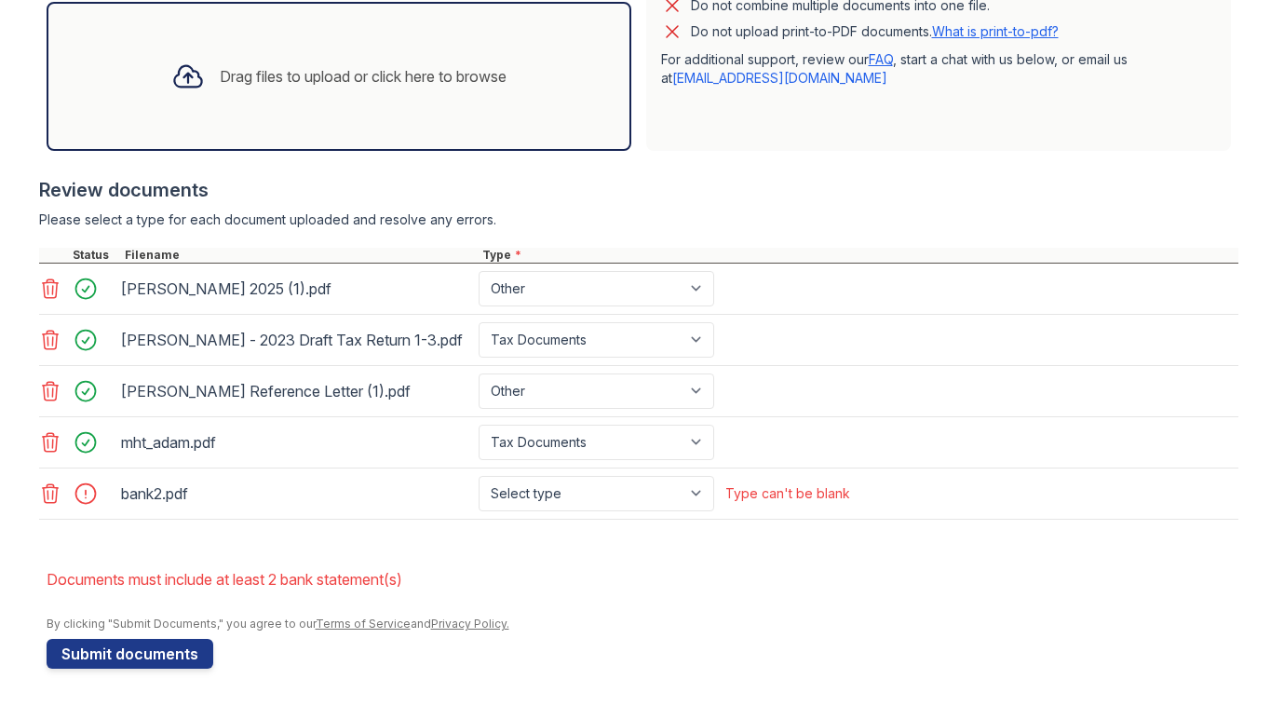
click at [48, 486] on icon at bounding box center [50, 493] width 16 height 19
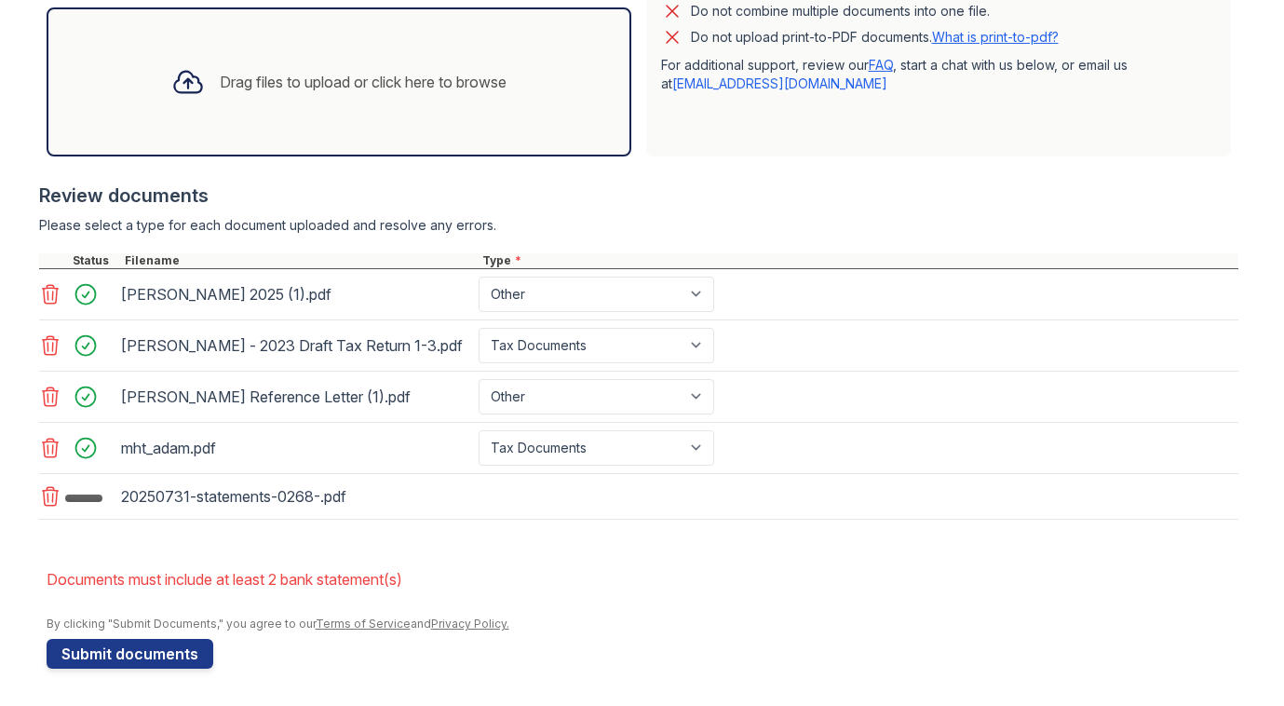
scroll to position [617, 0]
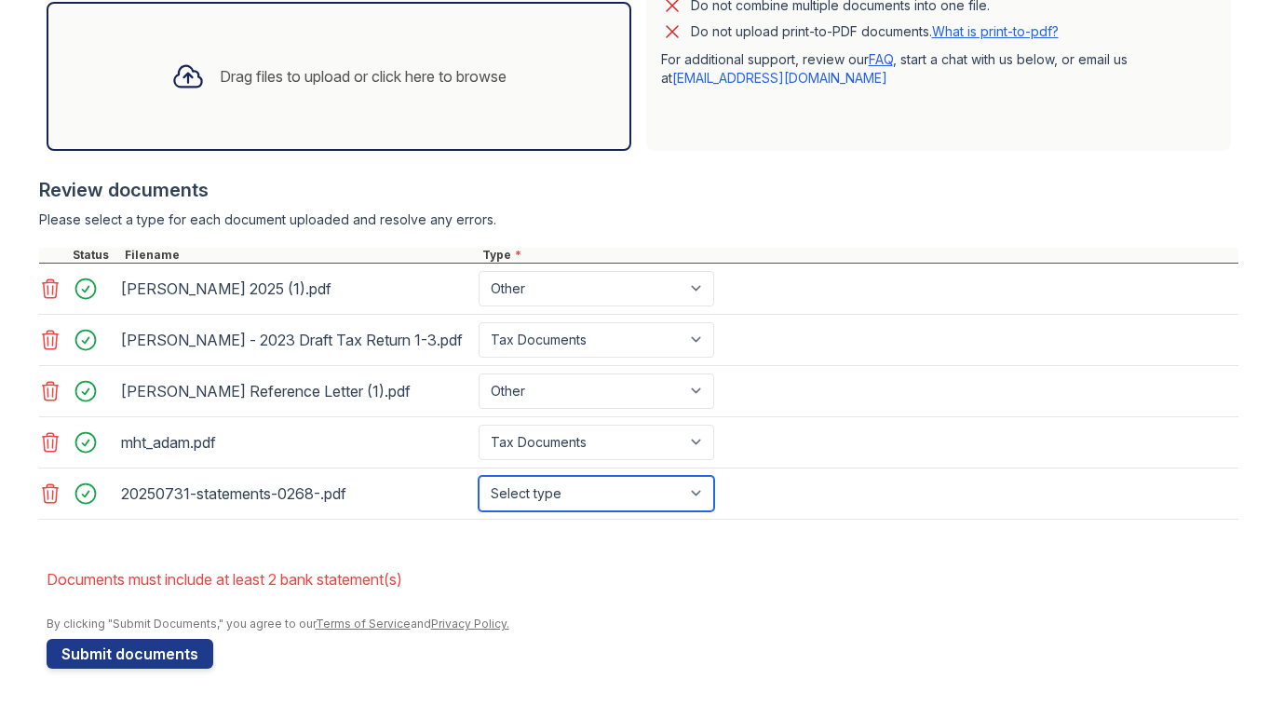
click at [578, 497] on select "Select type Paystub Bank Statement Offer Letter Tax Documents Benefit Award Let…" at bounding box center [597, 493] width 236 height 35
select select "bank_statement"
click at [479, 476] on select "Select type Paystub Bank Statement Offer Letter Tax Documents Benefit Award Let…" at bounding box center [597, 493] width 236 height 35
click at [346, 62] on div "Drag files to upload or click here to browse" at bounding box center [338, 76] width 365 height 63
